Goal: Task Accomplishment & Management: Manage account settings

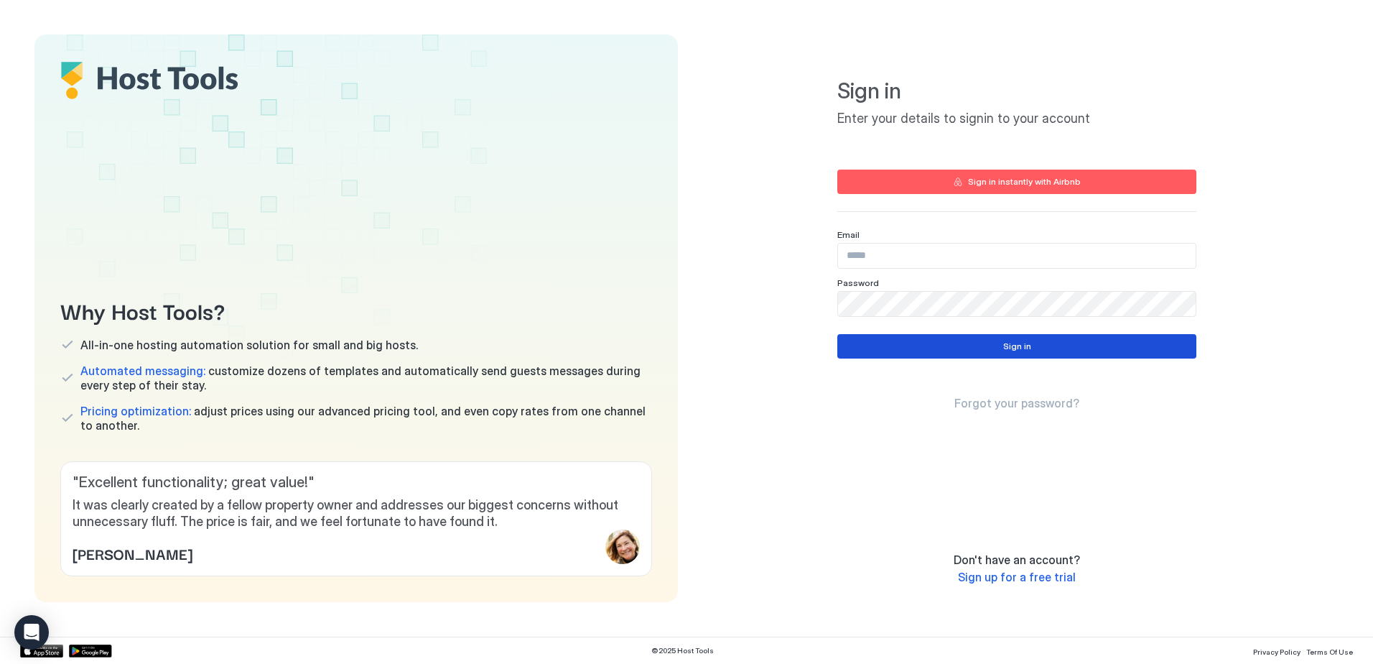
type input "**********"
click at [921, 341] on button "Sign in" at bounding box center [1017, 346] width 359 height 24
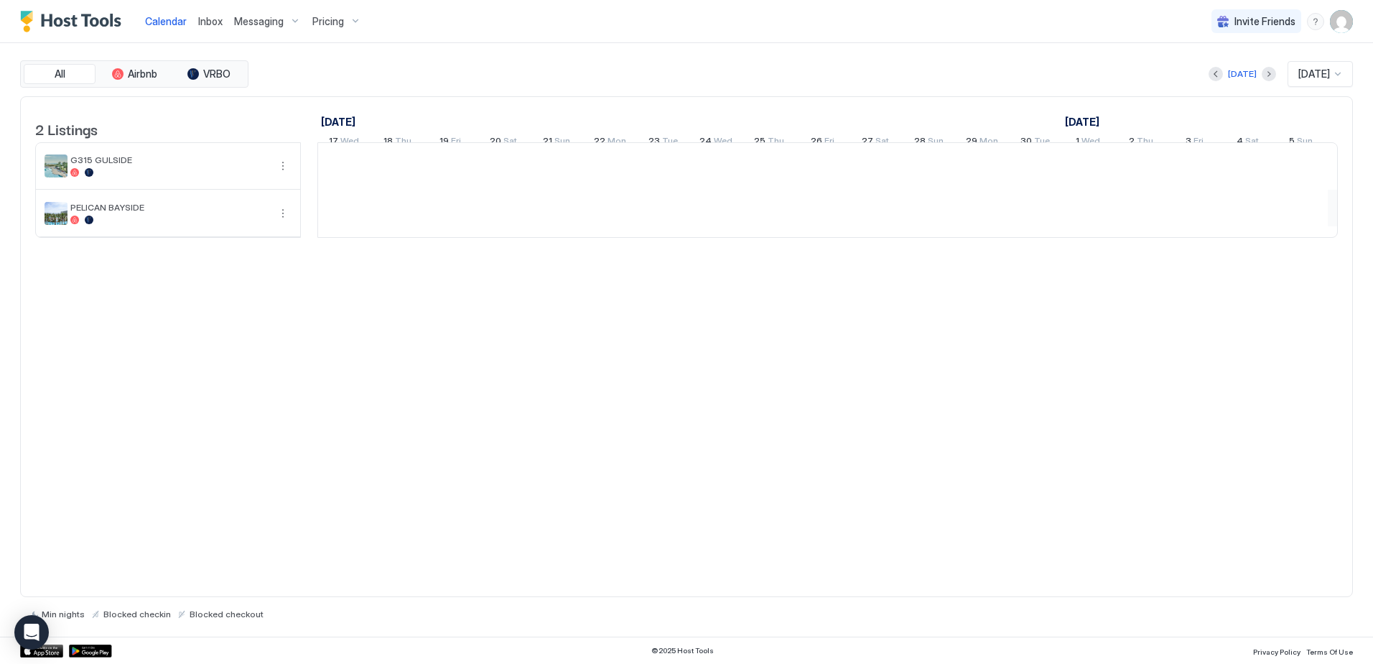
scroll to position [0, 798]
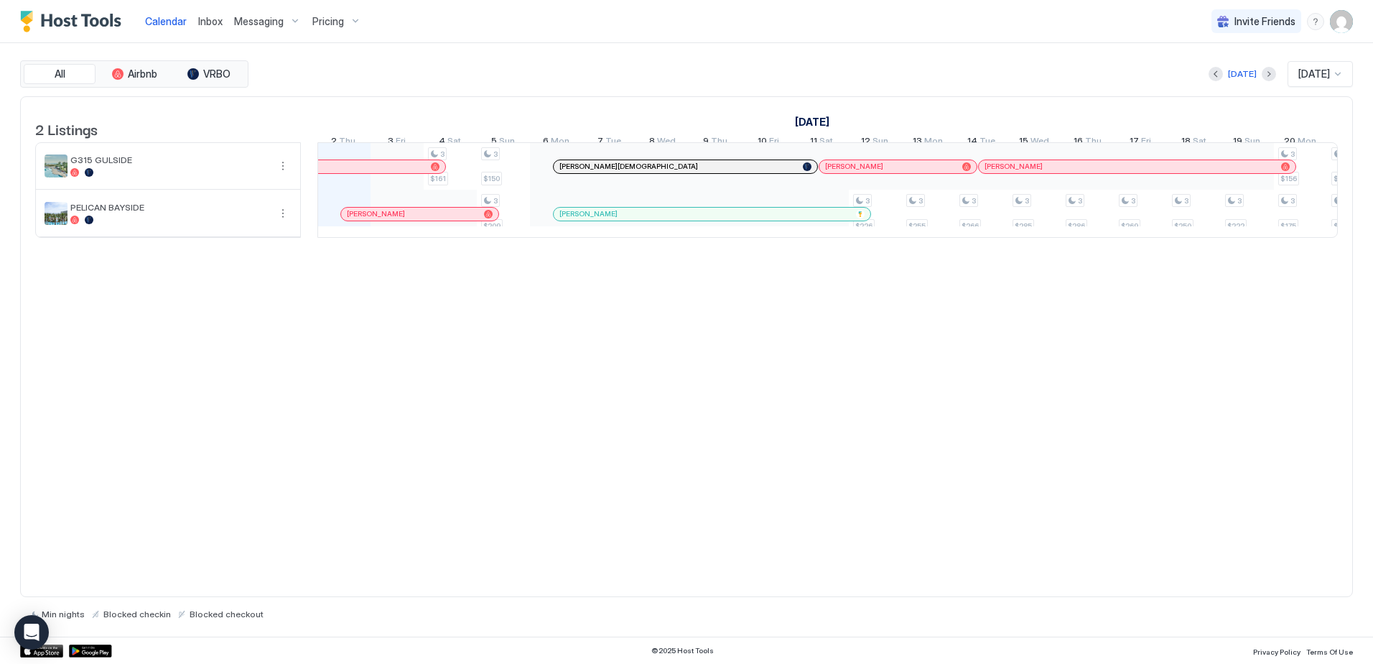
drag, startPoint x: 682, startPoint y: 263, endPoint x: 708, endPoint y: 260, distance: 25.3
click at [708, 253] on div "2 Listings [DATE] [DATE] [DATE] 17 Wed 18 Thu 19 Fri 20 Sat 21 Sun 22 Mon 23 Tu…" at bounding box center [687, 175] width 1332 height 156
drag, startPoint x: 708, startPoint y: 260, endPoint x: 664, endPoint y: 301, distance: 60.0
click at [664, 301] on div "2 Listings [DATE] [DATE] [DATE] 17 Wed 18 Thu 19 Fri 20 Sat 21 Sun 22 Mon 23 Tu…" at bounding box center [686, 346] width 1333 height 501
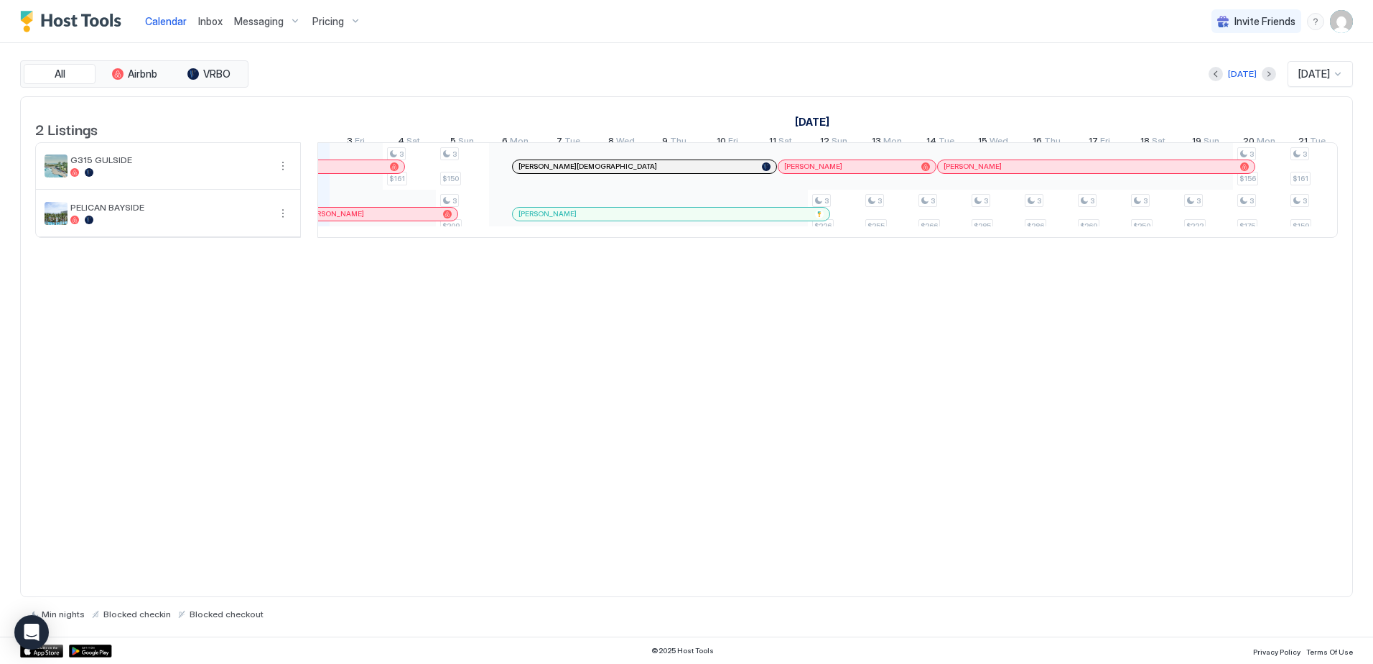
scroll to position [0, 0]
click at [200, 19] on span "Inbox" at bounding box center [210, 21] width 24 height 12
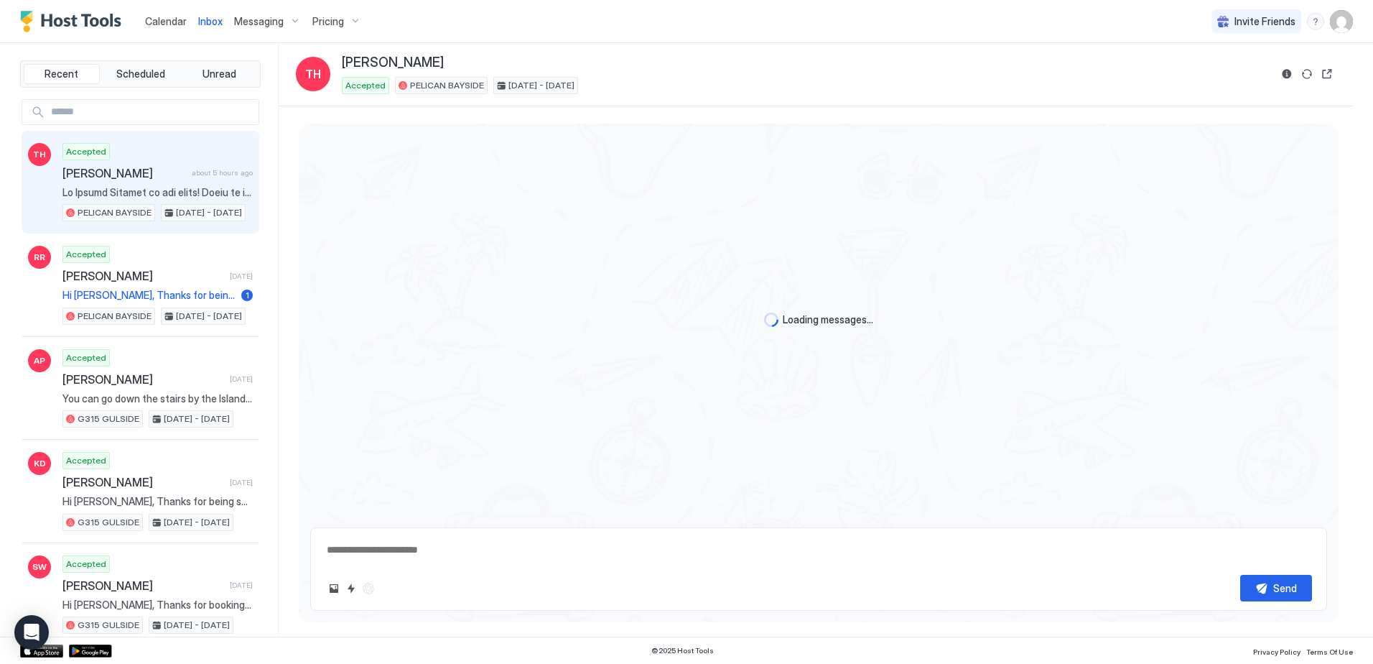
scroll to position [1027, 0]
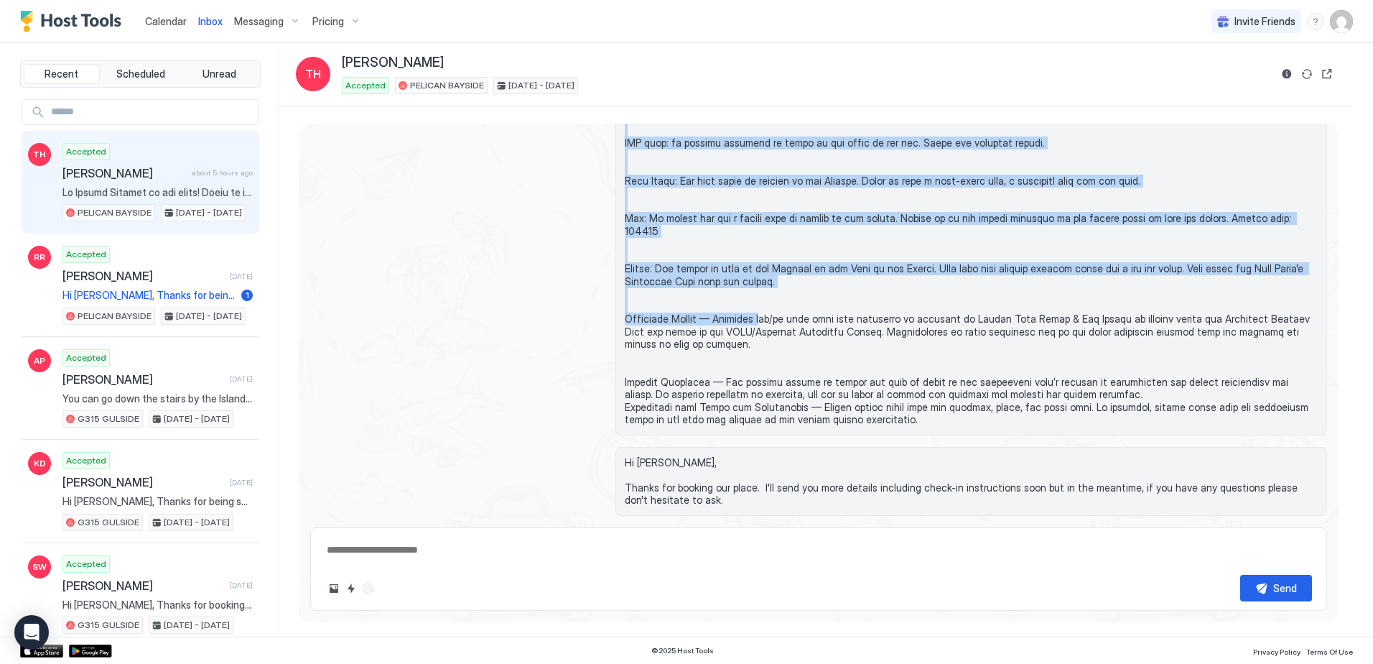
scroll to position [978, 0]
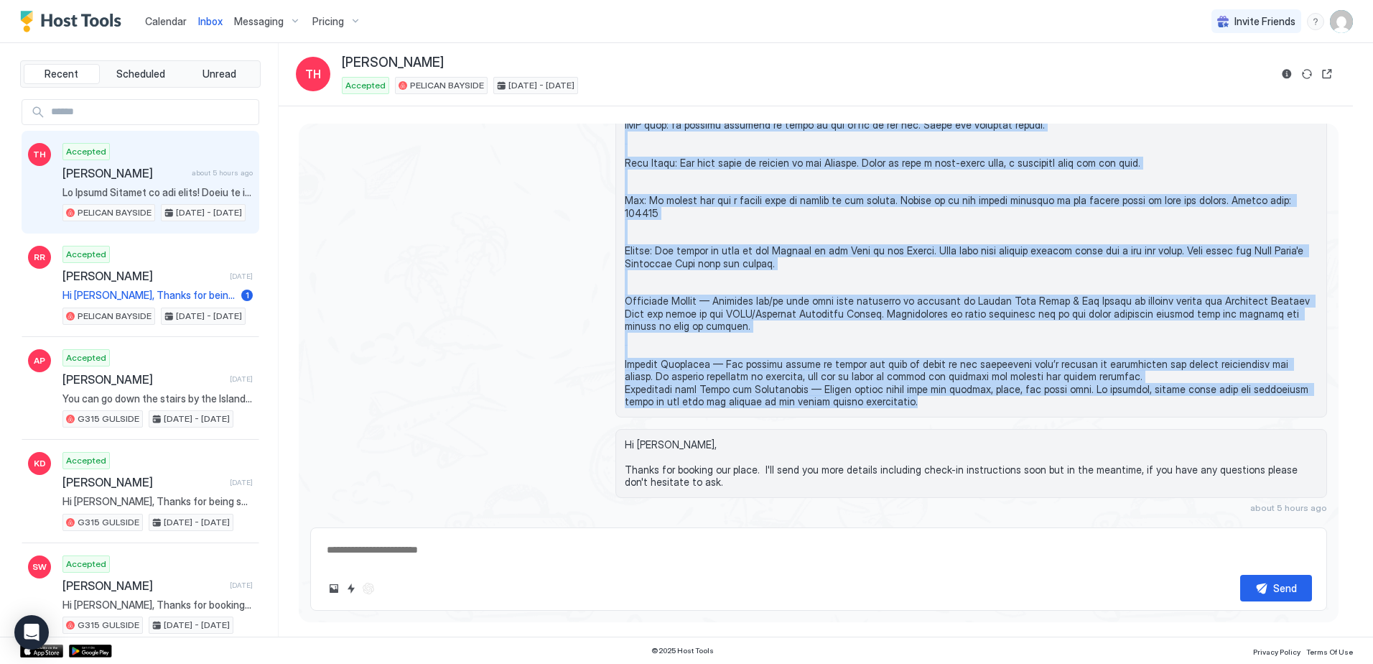
drag, startPoint x: 622, startPoint y: 186, endPoint x: 873, endPoint y: 381, distance: 317.8
drag, startPoint x: 873, startPoint y: 381, endPoint x: 843, endPoint y: 353, distance: 41.7
copy span "Lo Ipsumd Sitamet co adi elits! Doeiu te inci ut 1la. Etd Magn: 80560 Aliq: Eni…"
type textarea "*"
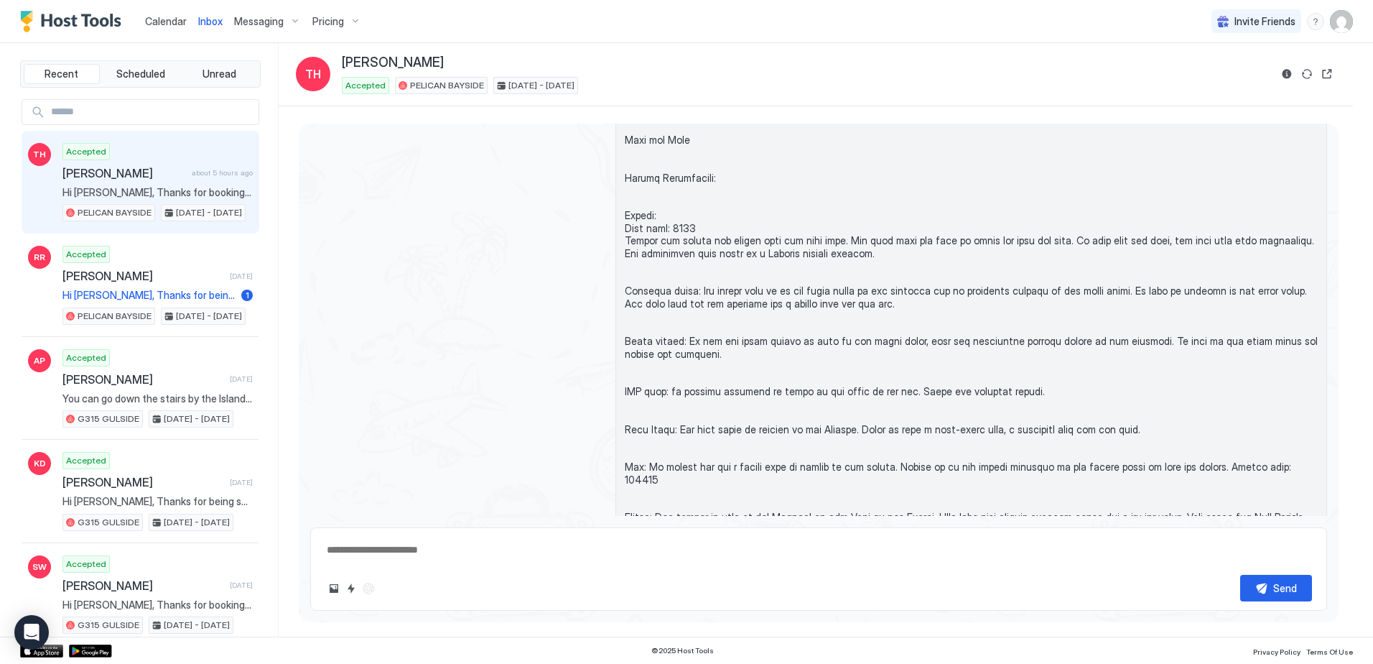
scroll to position [691, 0]
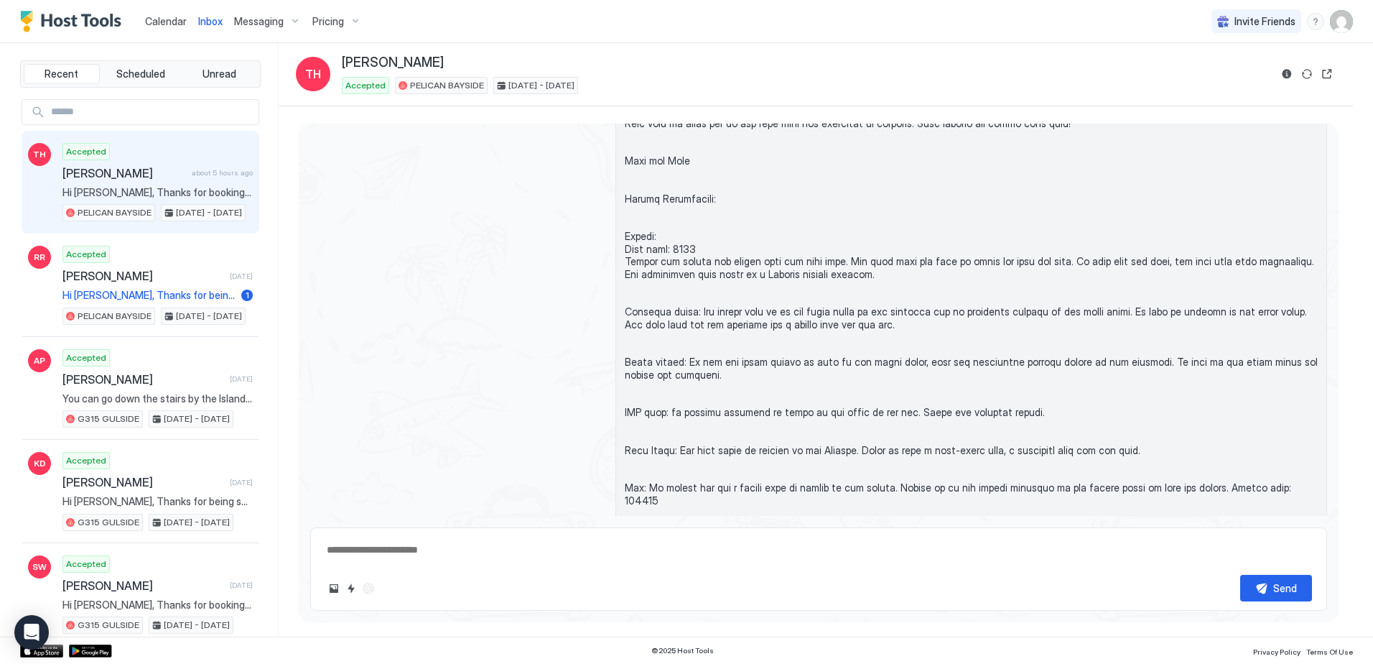
click at [251, 16] on span "Messaging" at bounding box center [259, 21] width 50 height 13
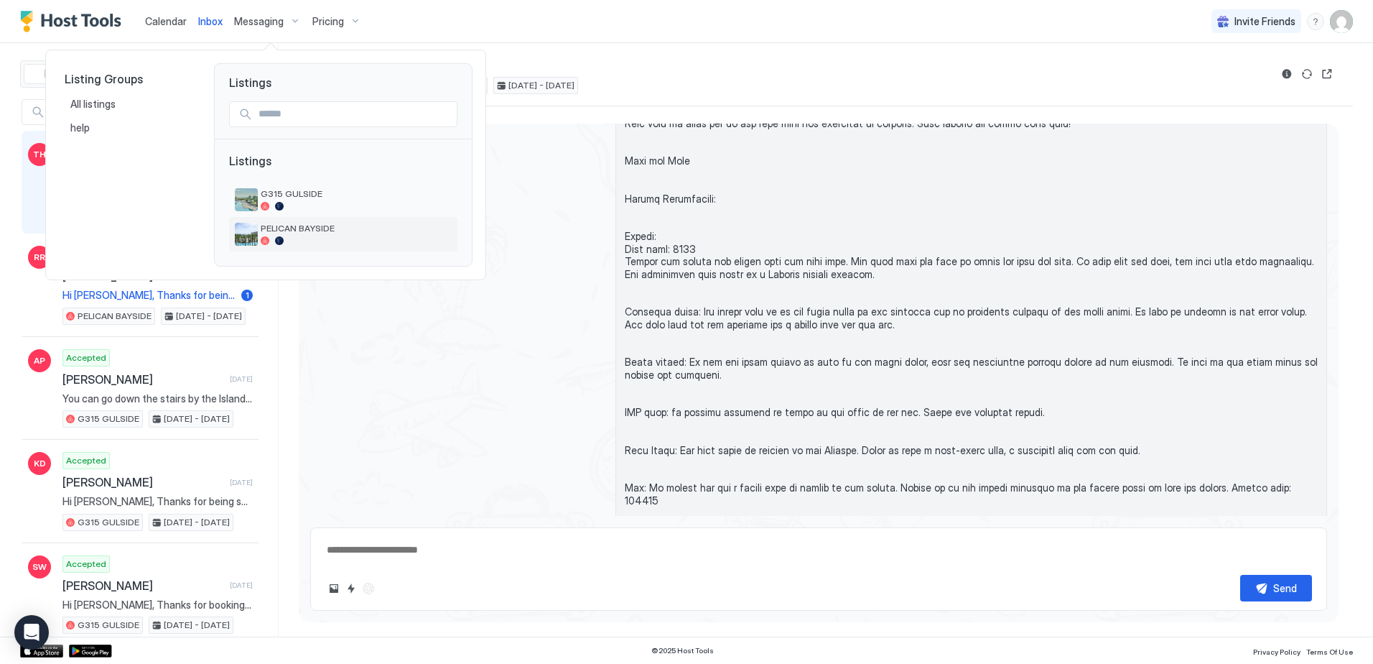
click at [302, 238] on div at bounding box center [356, 240] width 191 height 9
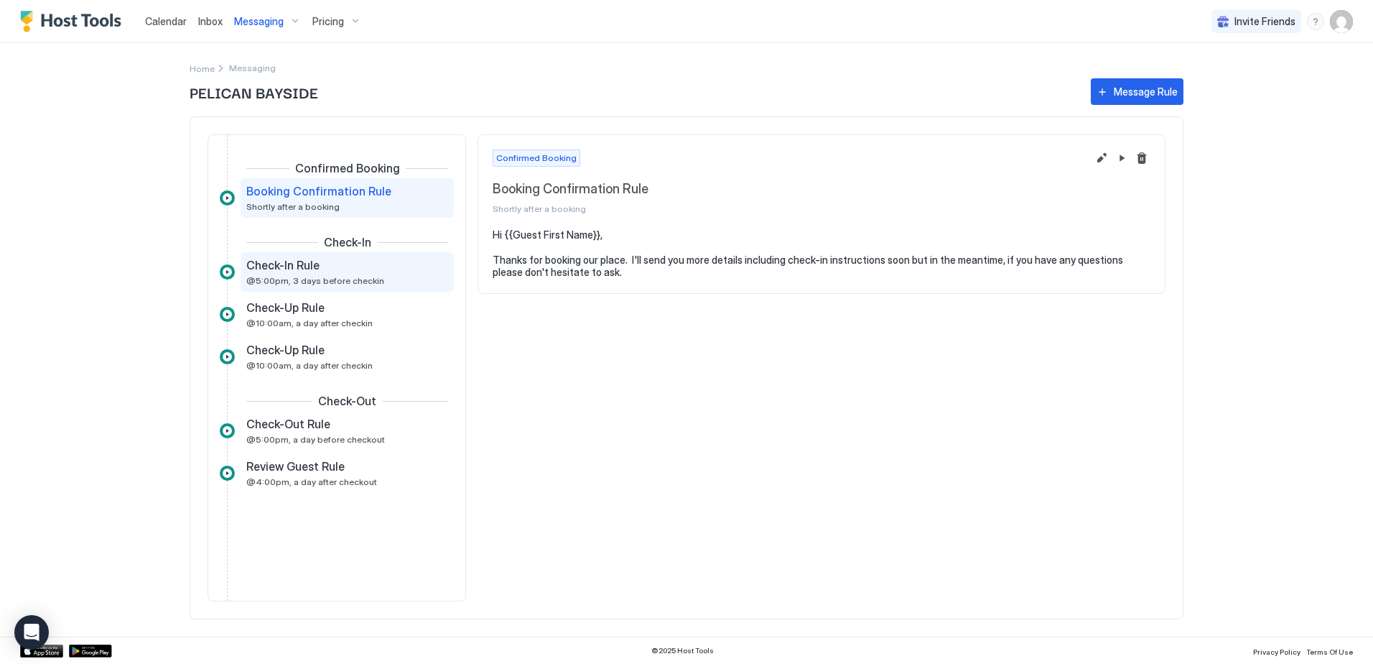
click at [345, 277] on span "@5:00pm, 3 days before checkin" at bounding box center [315, 280] width 138 height 11
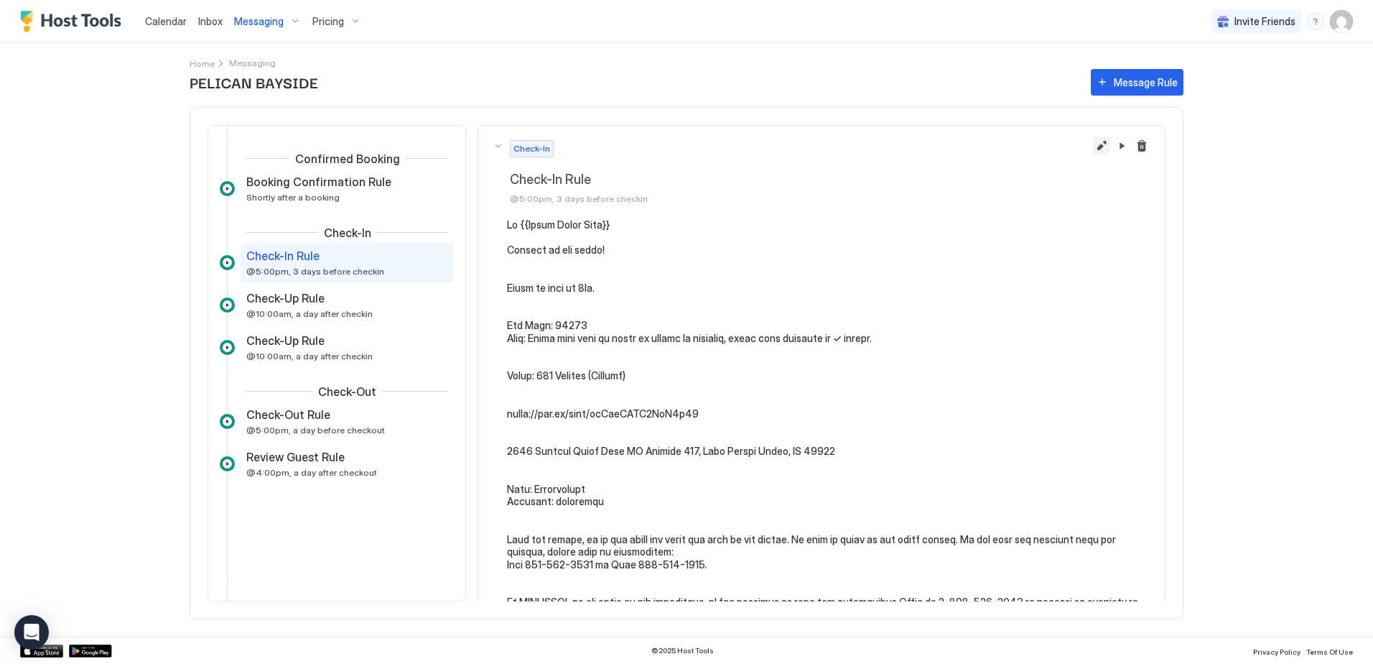
click at [1093, 150] on button "Edit message rule" at bounding box center [1101, 145] width 17 height 17
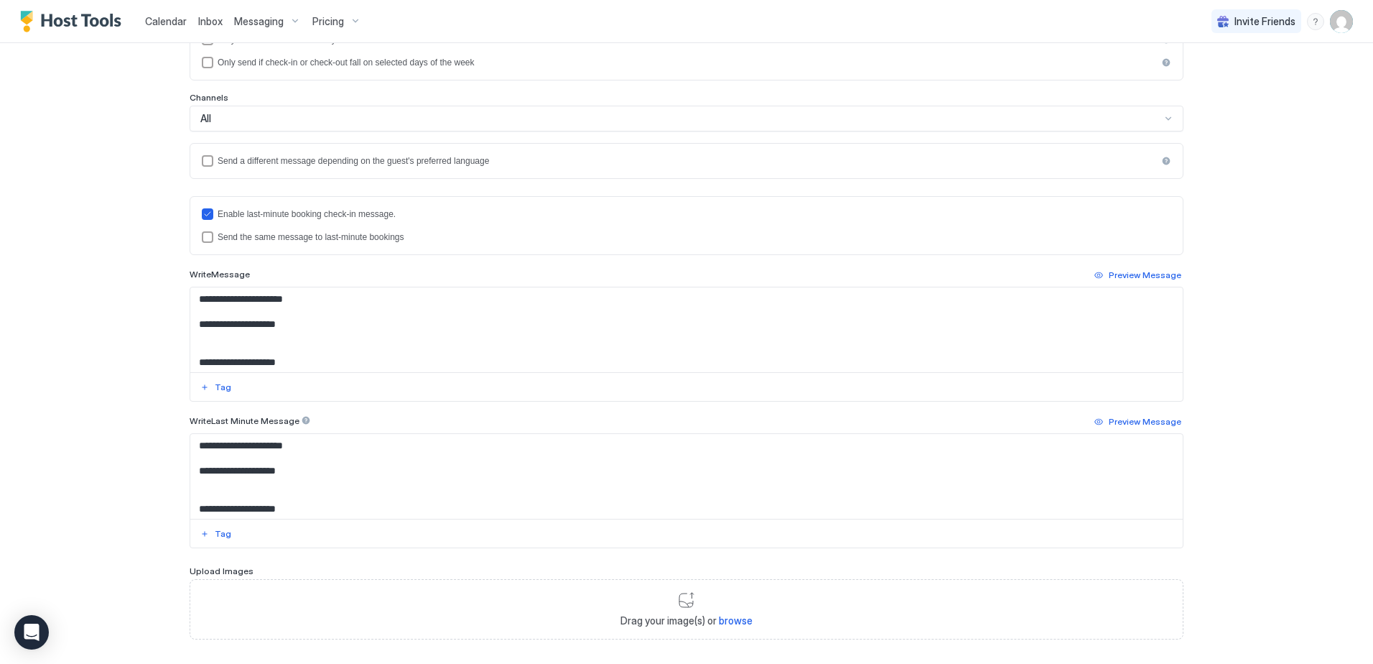
scroll to position [281, 0]
click at [785, 480] on textarea "Input Field" at bounding box center [686, 475] width 993 height 85
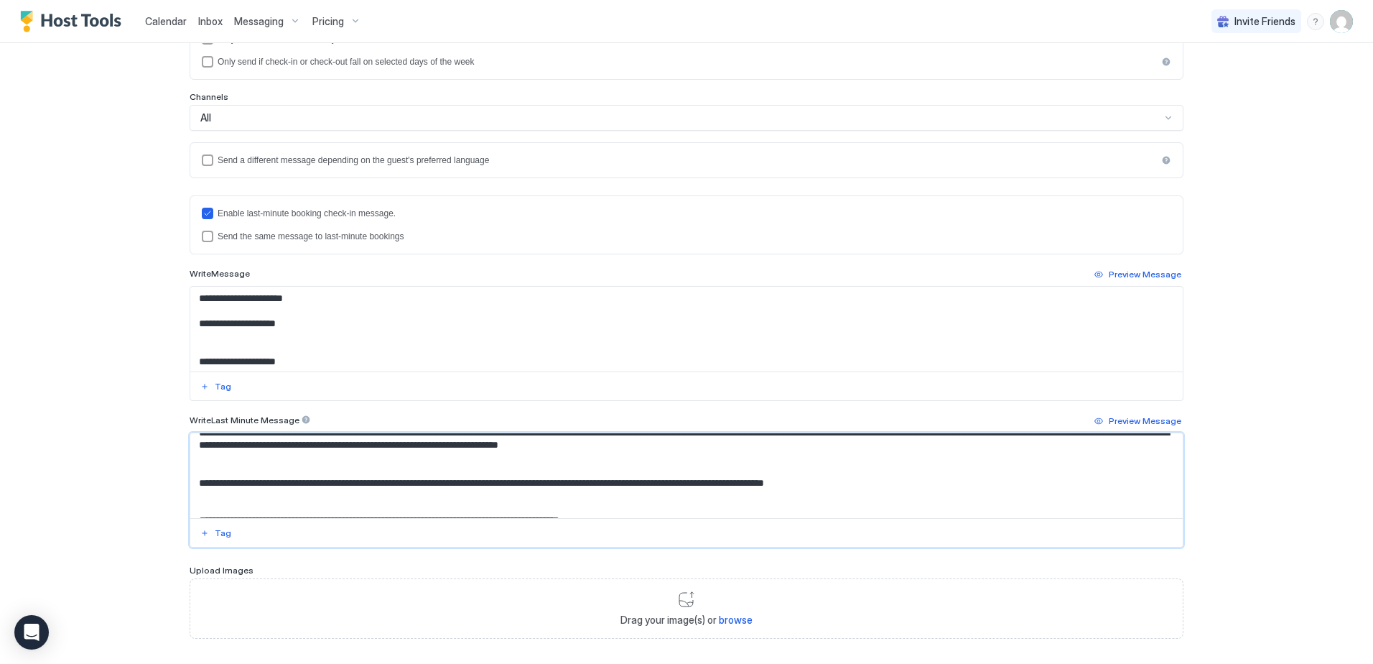
scroll to position [431, 0]
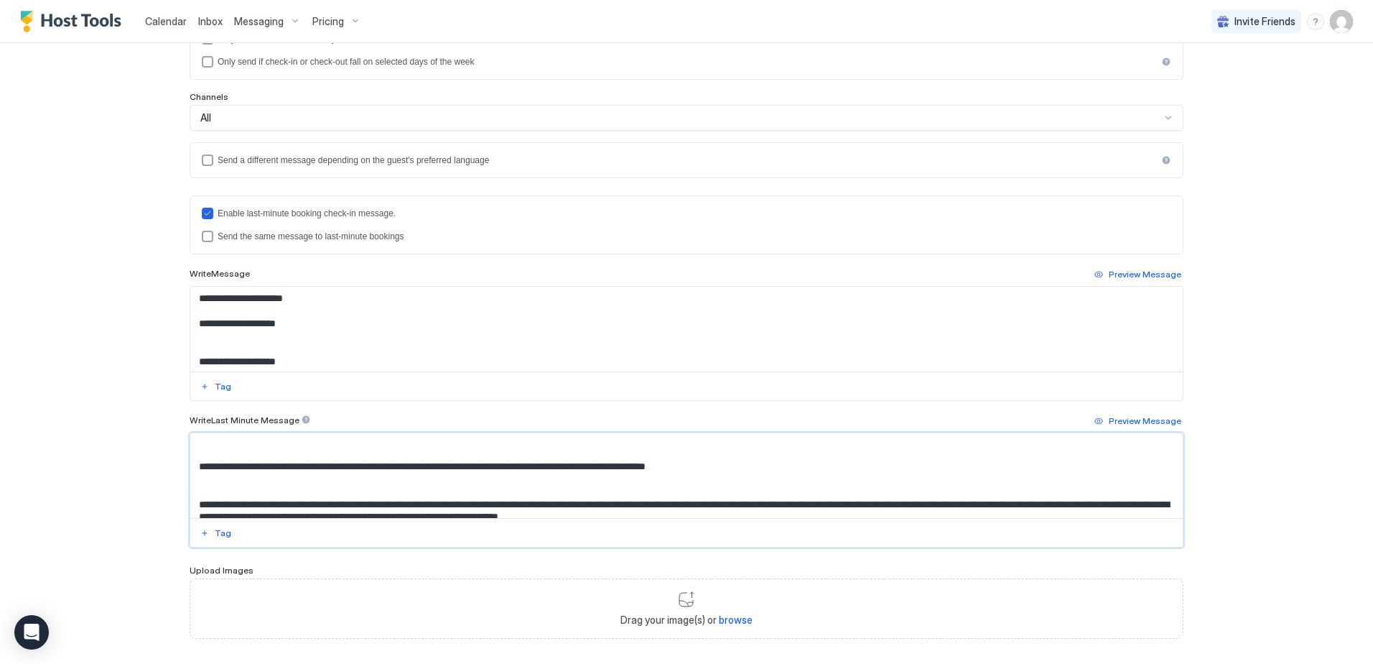
click at [405, 506] on textarea "Input Field" at bounding box center [686, 475] width 993 height 85
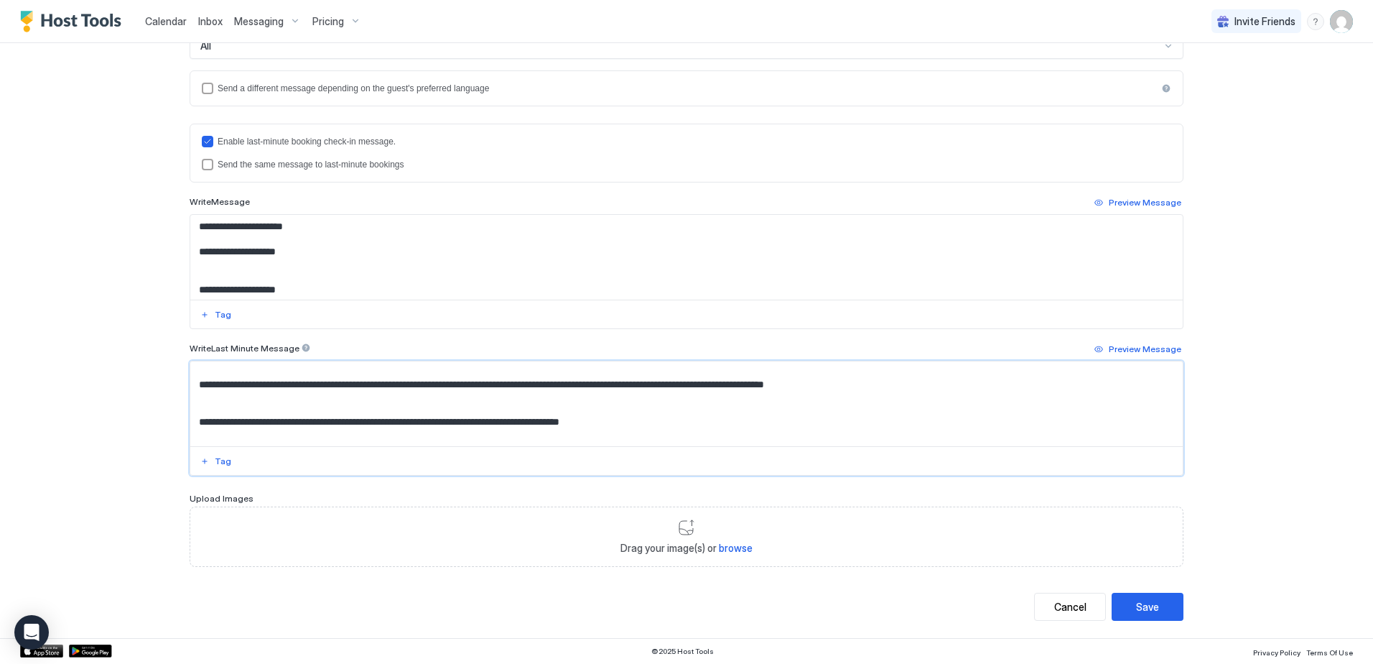
drag, startPoint x: 552, startPoint y: 431, endPoint x: 495, endPoint y: 392, distance: 69.3
click at [495, 392] on textarea "Input Field" at bounding box center [686, 403] width 993 height 85
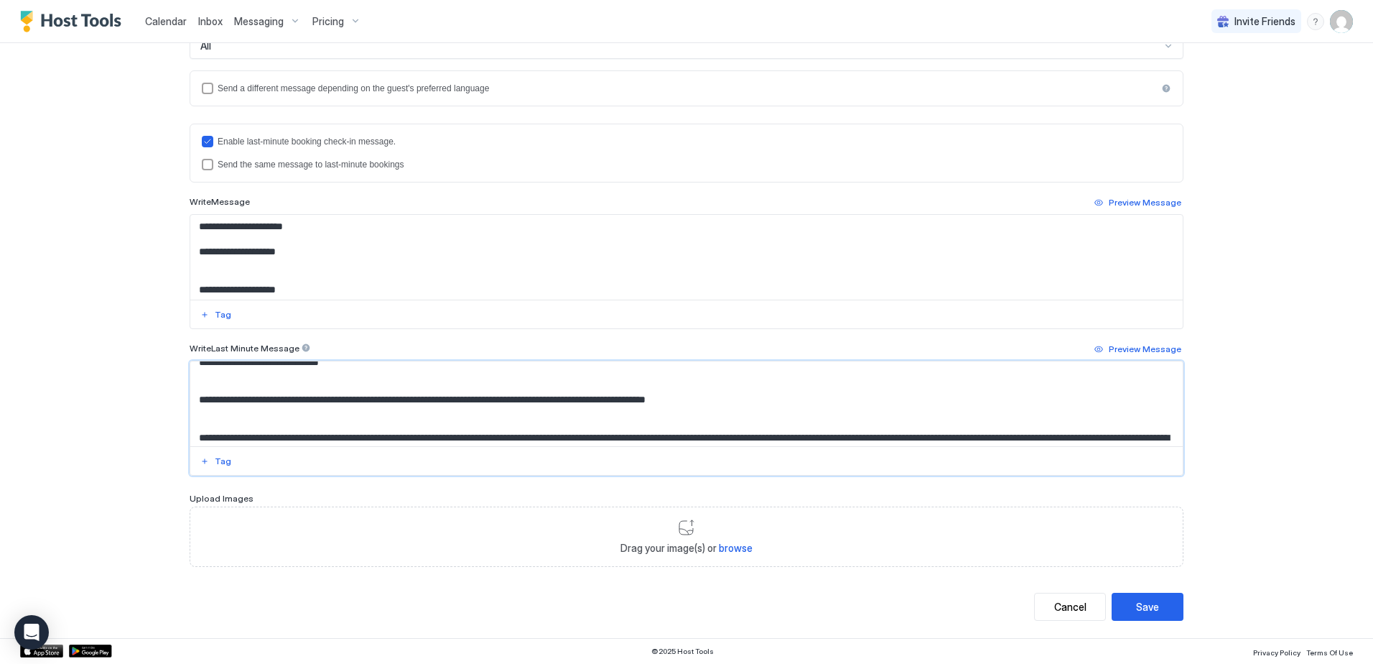
scroll to position [458, 0]
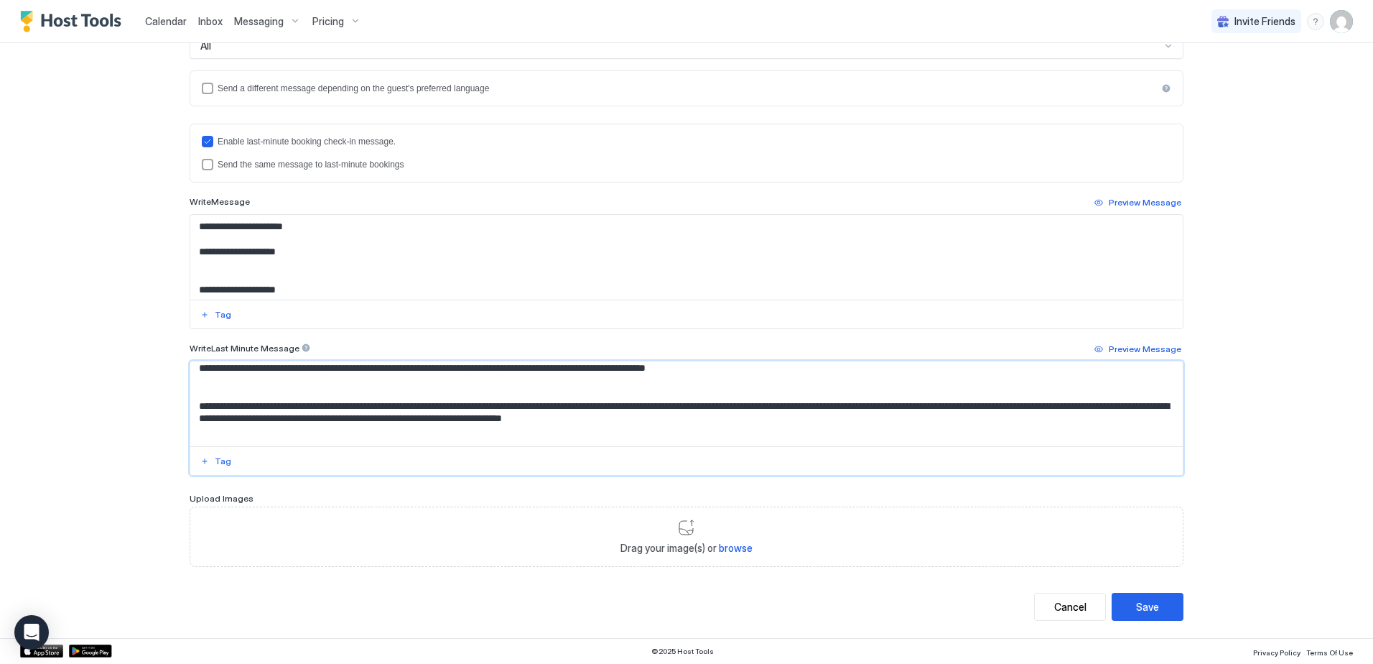
click at [526, 409] on textarea "Input Field" at bounding box center [686, 403] width 993 height 85
drag, startPoint x: 552, startPoint y: 406, endPoint x: 446, endPoint y: 407, distance: 106.3
click at [446, 407] on textarea "Input Field" at bounding box center [686, 403] width 993 height 85
type textarea "**********"
click at [1136, 605] on div "Save" at bounding box center [1147, 606] width 23 height 15
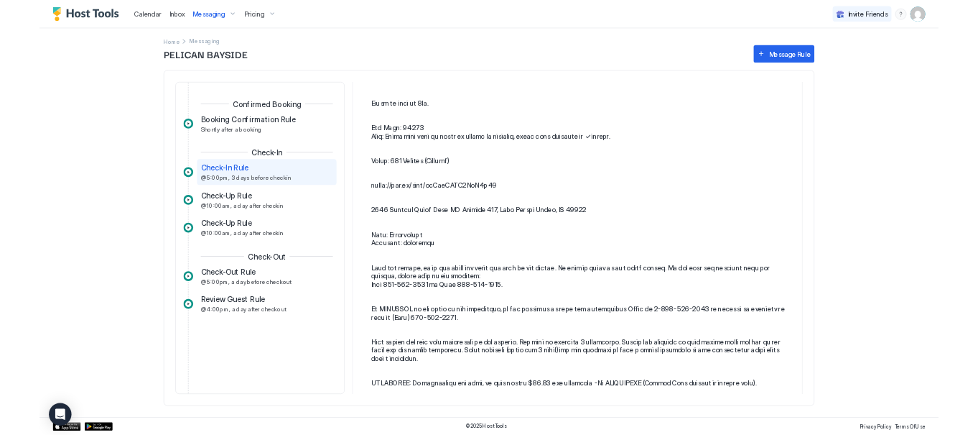
scroll to position [144, 0]
